Goal: Transaction & Acquisition: Purchase product/service

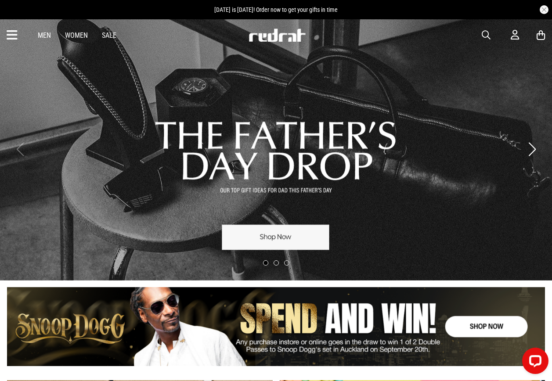
drag, startPoint x: 486, startPoint y: 34, endPoint x: 481, endPoint y: 40, distance: 7.6
click at [486, 34] on span "button" at bounding box center [485, 35] width 9 height 11
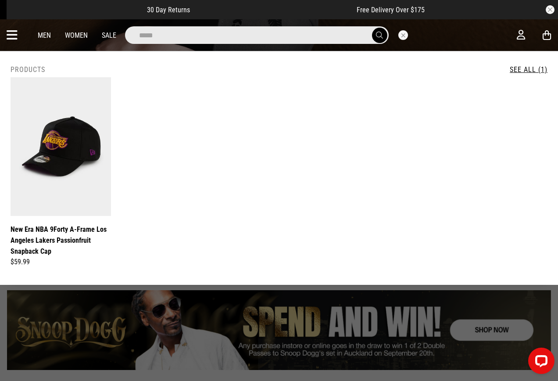
drag, startPoint x: 176, startPoint y: 34, endPoint x: 0, endPoint y: 44, distance: 176.7
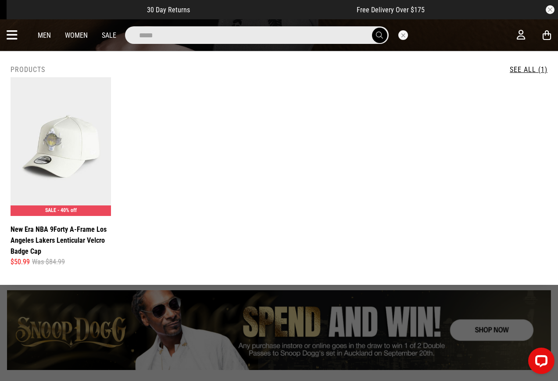
type input "*****"
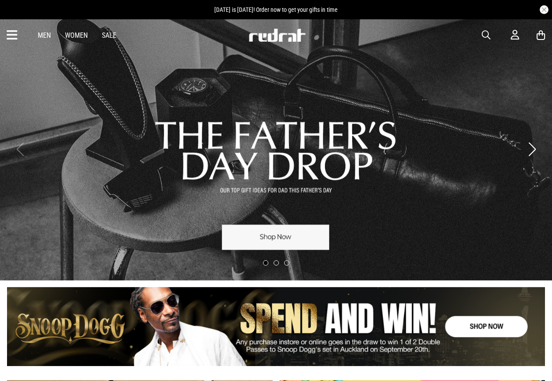
click at [484, 38] on span "button" at bounding box center [485, 35] width 9 height 11
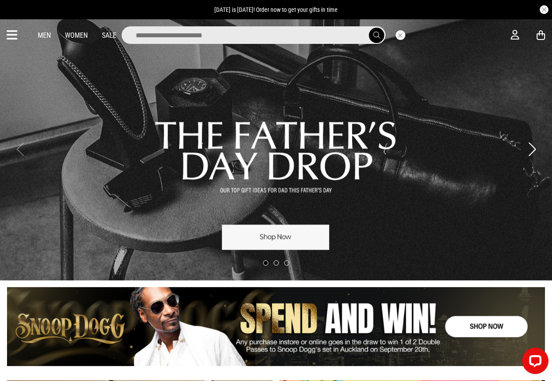
click at [342, 32] on input "search" at bounding box center [254, 35] width 264 height 18
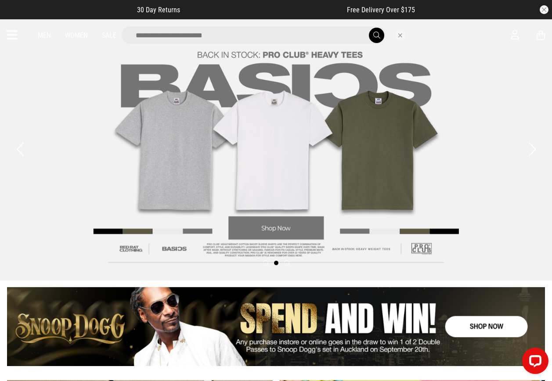
click at [400, 34] on button "Close search" at bounding box center [400, 35] width 10 height 10
click at [11, 37] on icon at bounding box center [12, 35] width 11 height 14
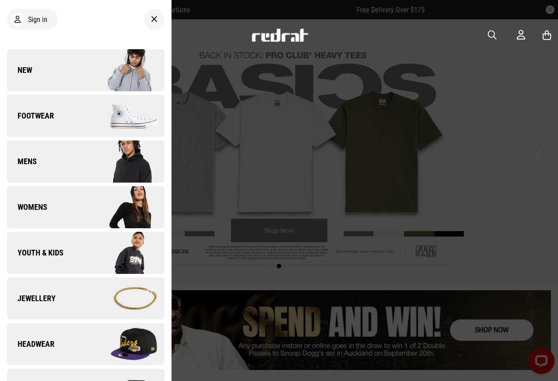
click at [68, 305] on link "Jewellery" at bounding box center [86, 298] width 158 height 42
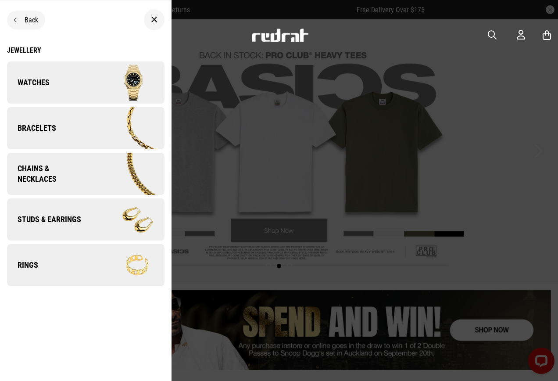
click at [69, 263] on link "Rings" at bounding box center [86, 265] width 158 height 42
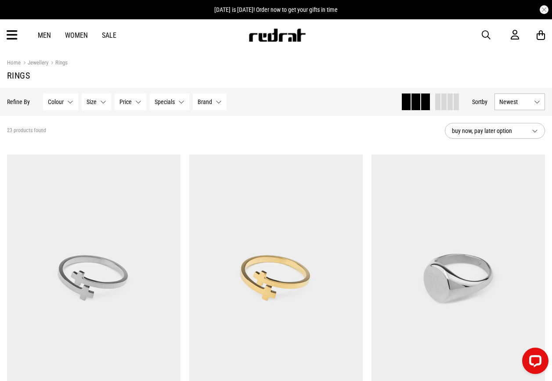
click at [348, 106] on div "Hide Refine s Refine By Filters Colour None selected Colour 0 Selected Clear Go…" at bounding box center [200, 101] width 387 height 19
